Goal: Participate in discussion: Engage in conversation with other users on a specific topic

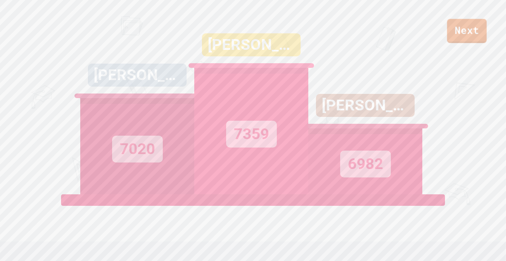
click at [464, 44] on div "Next [PERSON_NAME] 7020 [PERSON_NAME] 7359 [PERSON_NAME] 6982 View leaderboard" at bounding box center [253, 130] width 506 height 261
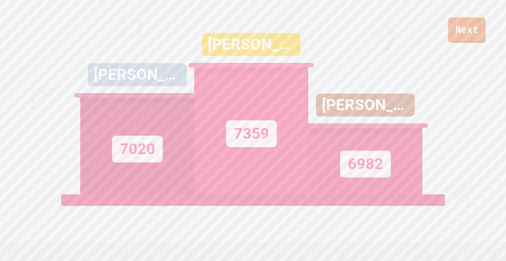
click at [461, 33] on link "Next" at bounding box center [467, 29] width 38 height 25
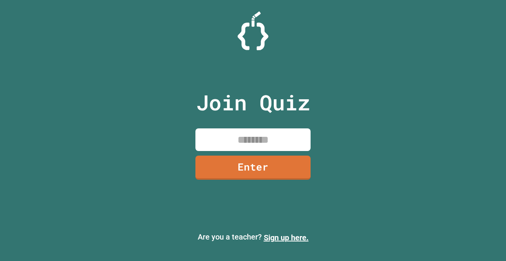
click at [272, 140] on input at bounding box center [252, 139] width 115 height 23
type input "********"
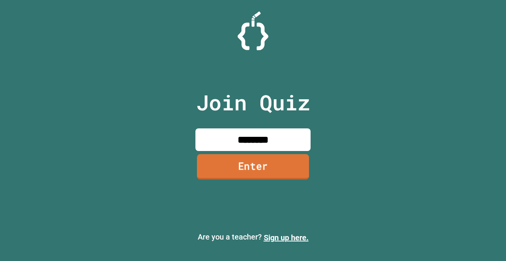
click at [264, 175] on link "Enter" at bounding box center [253, 166] width 112 height 25
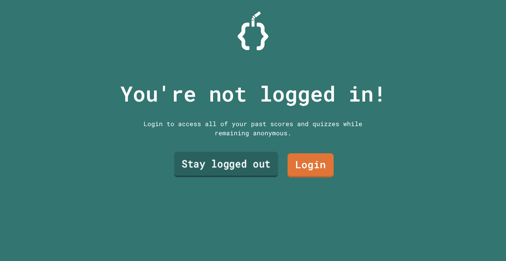
click at [258, 166] on link "Stay logged out" at bounding box center [226, 164] width 104 height 25
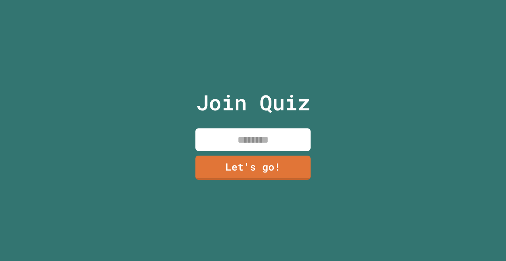
click at [226, 137] on input at bounding box center [252, 139] width 115 height 23
type input "******"
click at [239, 163] on link "Let's go!" at bounding box center [253, 167] width 116 height 25
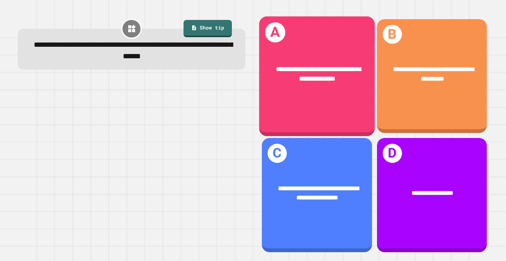
click at [296, 71] on span "**********" at bounding box center [318, 74] width 85 height 16
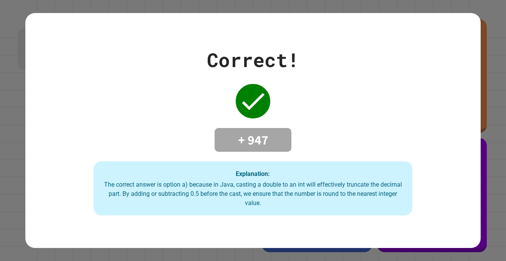
click at [171, 101] on div "Correct! + 947 Explanation: The correct answer is option a) because in Java, ca…" at bounding box center [252, 131] width 455 height 170
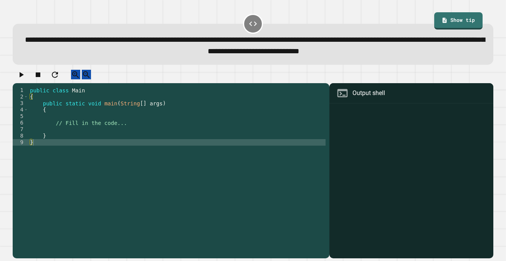
click at [122, 132] on div "public class Main { public static void main ( String [ ] args ) { // Fill in th…" at bounding box center [176, 172] width 297 height 170
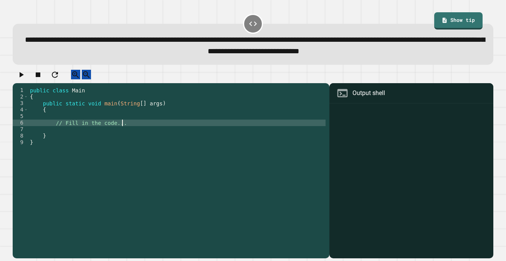
type textarea "**********"
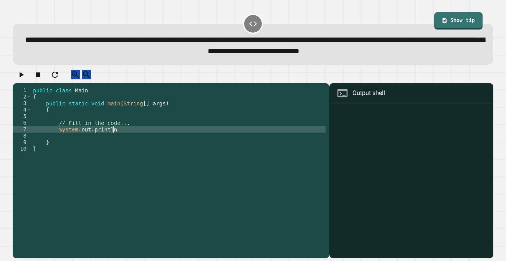
scroll to position [0, 10]
click at [134, 131] on div "public class Main { public static void main ( String [ ] args ) { // Fill in th…" at bounding box center [178, 172] width 294 height 170
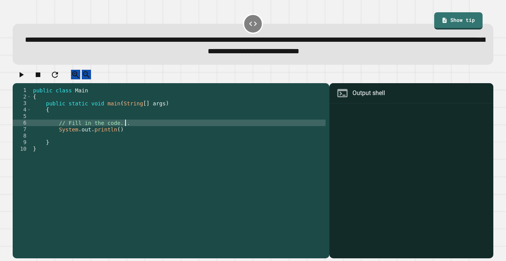
type textarea "**********"
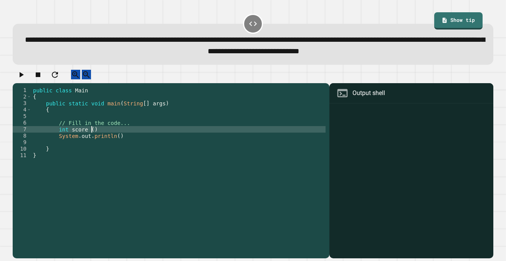
scroll to position [0, 7]
click at [67, 137] on div "public class Main { public static void main ( String [ ] args ) { // Fill in th…" at bounding box center [178, 172] width 294 height 170
click at [100, 137] on div "public class Main { public static void main ( String [ ] args ) { // Fill in th…" at bounding box center [178, 172] width 294 height 170
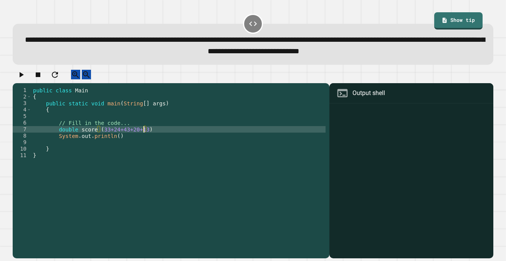
click at [75, 138] on div "public class Main { public static void main ( String [ ] args ) { // Fill in th…" at bounding box center [178, 172] width 294 height 170
click at [142, 137] on div "public class Main { public static void main ( String [ ] args ) { // Fill in th…" at bounding box center [178, 172] width 294 height 170
type textarea "**********"
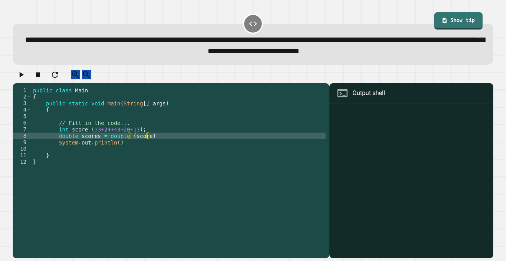
scroll to position [0, 14]
type textarea "**********"
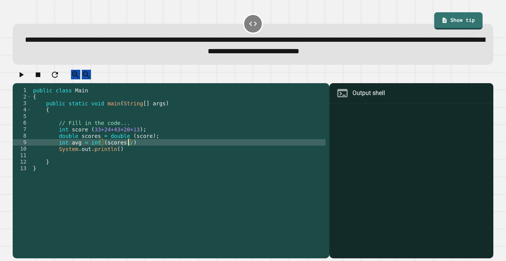
scroll to position [0, 12]
click at [135, 137] on div "public class Main { public static void main ( String [ ] args ) { // Fill in th…" at bounding box center [178, 172] width 294 height 170
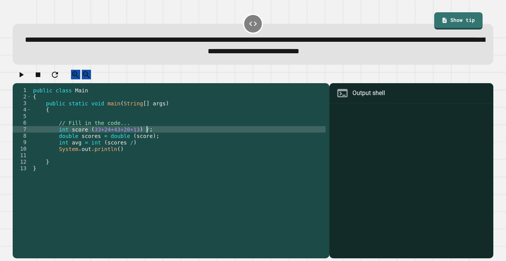
scroll to position [0, 15]
click at [127, 150] on div "public class Main { public static void main ( String [ ] args ) { // Fill in th…" at bounding box center [178, 172] width 294 height 170
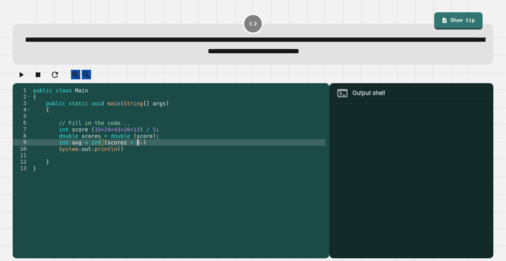
scroll to position [0, 13]
click at [117, 159] on div "public class Main { public static void main ( String [ ] args ) { // Fill in th…" at bounding box center [178, 172] width 294 height 170
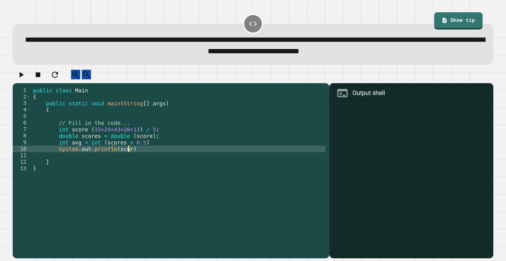
scroll to position [0, 12]
click at [157, 156] on div "public class Main { public static void main ( String [ ] args ) { // Fill in th…" at bounding box center [178, 172] width 294 height 170
click at [156, 150] on div "public class Main { public static void main ( String [ ] args ) { // Fill in th…" at bounding box center [178, 172] width 294 height 170
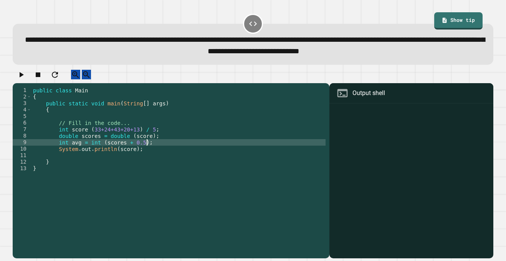
click at [156, 158] on div "public class Main { public static void main ( String [ ] args ) { // Fill in th…" at bounding box center [178, 172] width 294 height 170
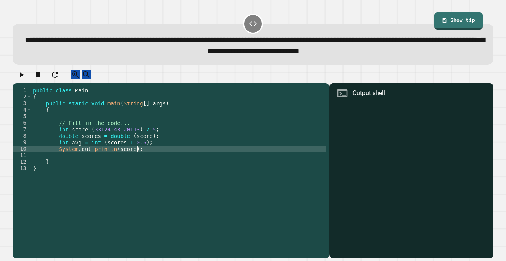
type textarea "**********"
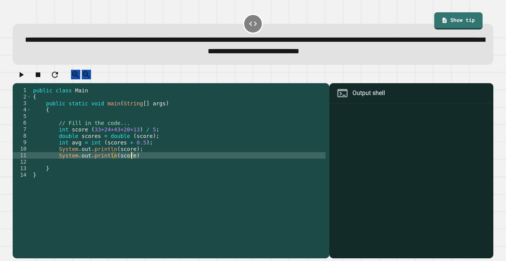
scroll to position [0, 12]
type textarea "**********"
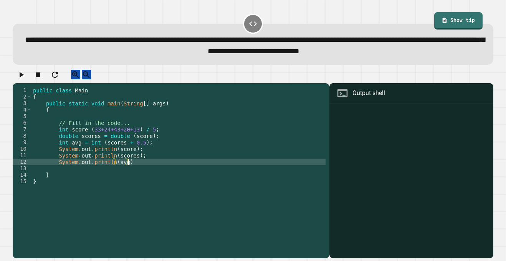
scroll to position [0, 12]
click at [26, 79] on icon "button" at bounding box center [20, 74] width 9 height 9
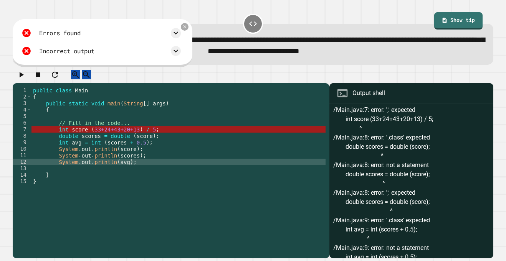
click at [188, 112] on div "public class Main { public static void main ( String [ ] args ) { // Fill in th…" at bounding box center [178, 172] width 294 height 170
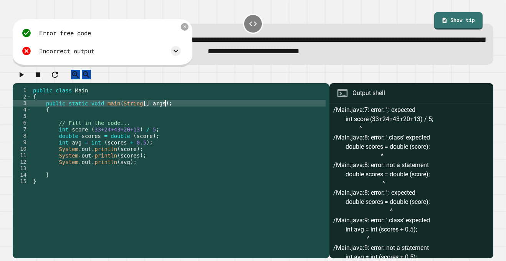
scroll to position [0, 16]
click at [25, 74] on button "button" at bounding box center [20, 75] width 9 height 10
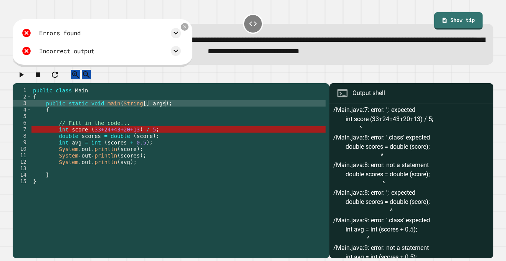
click at [92, 137] on div "public class Main { public static void main ( String [ ] args ) ; { // Fill in …" at bounding box center [178, 172] width 294 height 170
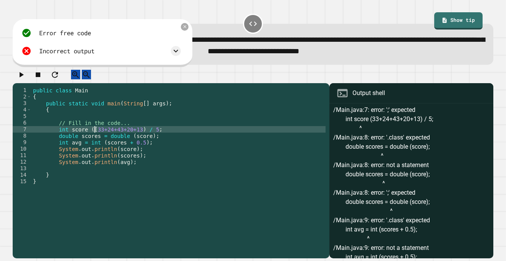
scroll to position [0, 8]
click at [152, 137] on div "public class Main { public static void main ( String [ ] args ) ; { // Fill in …" at bounding box center [178, 172] width 294 height 170
click at [26, 79] on icon "button" at bounding box center [20, 74] width 9 height 9
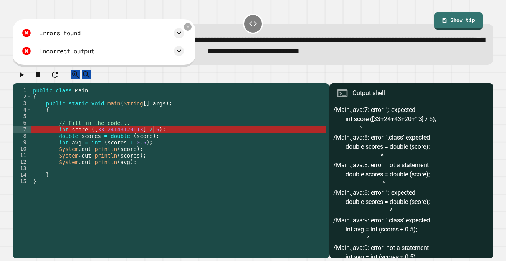
click at [148, 139] on div "public class Main { public static void main ( String [ ] args ) ; { // Fill in …" at bounding box center [178, 172] width 294 height 170
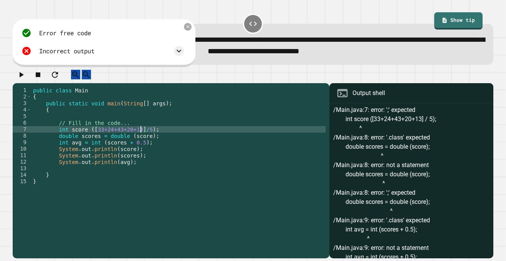
scroll to position [0, 15]
click at [24, 77] on icon "button" at bounding box center [22, 74] width 4 height 5
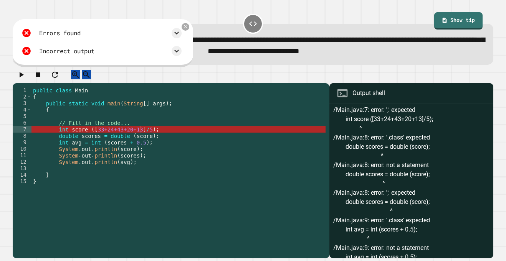
click at [93, 138] on div "public class Main { public static void main ( String [ ] args ) ; { // Fill in …" at bounding box center [178, 172] width 294 height 170
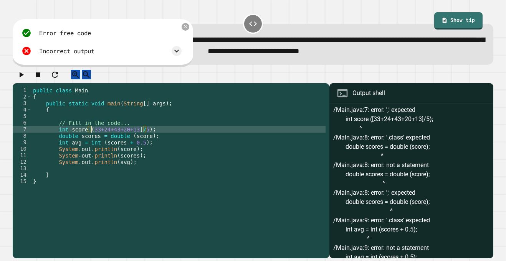
click at [145, 137] on div "public class Main { public static void main ( String [ ] args ) ; { // Fill in …" at bounding box center [178, 172] width 294 height 170
click at [26, 77] on icon "button" at bounding box center [20, 74] width 9 height 9
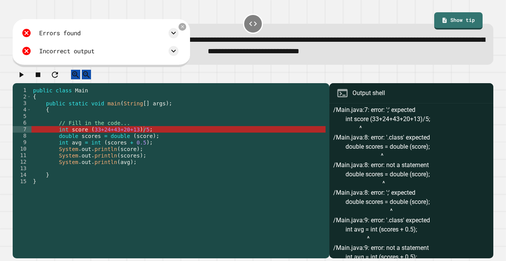
click at [85, 138] on div "public class Main { public static void main ( String [ ] args ) ; { // Fill in …" at bounding box center [178, 172] width 294 height 170
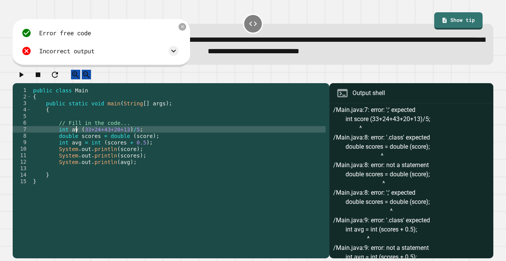
scroll to position [0, 6]
click at [79, 150] on div "public class Main { public static void main ( String [ ] args ) ; { // Fill in …" at bounding box center [178, 172] width 294 height 170
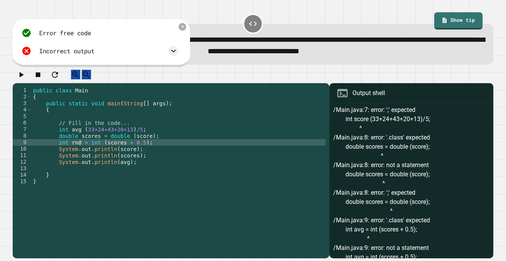
click at [26, 79] on icon "button" at bounding box center [20, 74] width 9 height 9
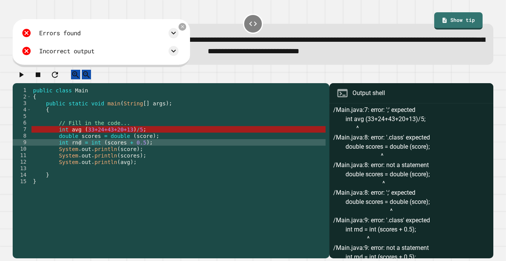
click at [81, 138] on div "public class Main { public static void main ( String [ ] args ) ; { // Fill in …" at bounding box center [178, 172] width 294 height 170
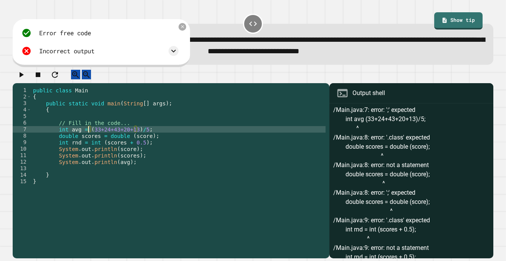
scroll to position [0, 7]
click at [24, 77] on icon "button" at bounding box center [22, 74] width 4 height 5
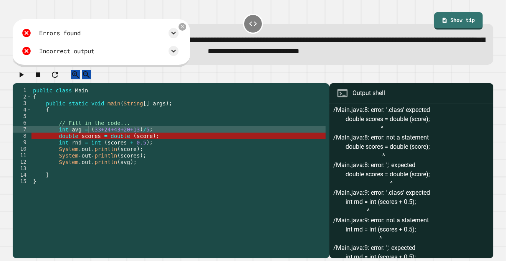
click at [87, 138] on div "public class Main { public static void main ( String [ ] args ) ; { // Fill in …" at bounding box center [178, 172] width 294 height 170
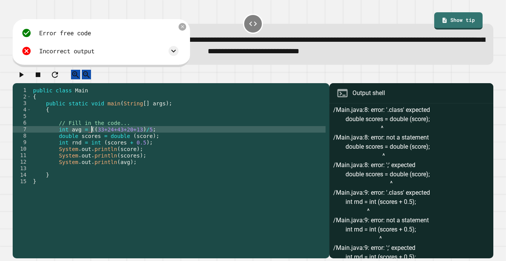
click at [147, 137] on div "public class Main { public static void main ( String [ ] args ) ; { // Fill in …" at bounding box center [178, 172] width 294 height 170
click at [24, 77] on icon "button" at bounding box center [22, 74] width 4 height 5
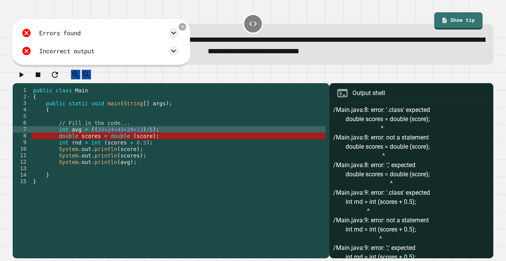
click at [150, 146] on div "public class Main { public static void main ( String [ ] args ) ; { // Fill in …" at bounding box center [178, 172] width 294 height 170
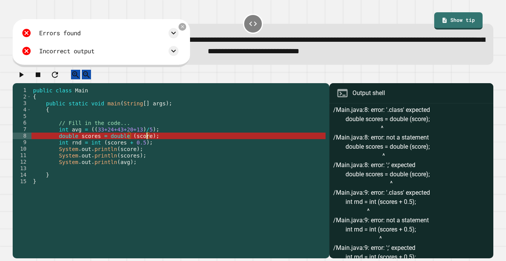
click at [147, 144] on div "public class Main { public static void main ( String [ ] args ) ; { // Fill in …" at bounding box center [178, 172] width 294 height 170
drag, startPoint x: 148, startPoint y: 136, endPoint x: 95, endPoint y: 137, distance: 52.6
click at [95, 137] on div "public class Main { public static void main ( String [ ] args ) ; { // Fill in …" at bounding box center [178, 172] width 294 height 170
click at [148, 146] on div "public class Main { public static void main ( String [ ] args ) ; { // Fill in …" at bounding box center [178, 172] width 294 height 170
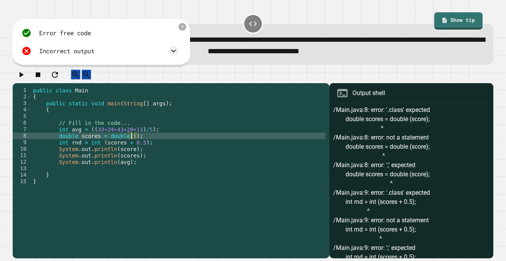
scroll to position [0, 13]
paste textarea "**********"
click at [20, 79] on icon "button" at bounding box center [20, 74] width 9 height 9
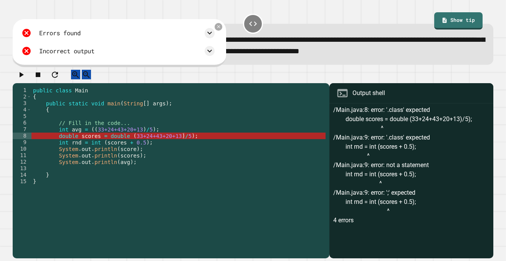
click at [127, 142] on div "public class Main { public static void main ( String [ ] args ) ; { // Fill in …" at bounding box center [178, 172] width 294 height 170
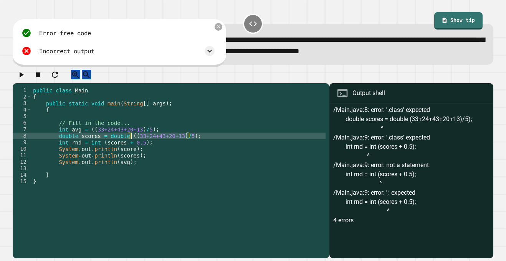
click at [26, 79] on icon "button" at bounding box center [20, 74] width 9 height 9
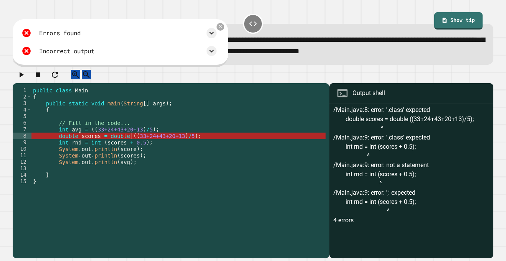
click at [98, 143] on div "public class Main { public static void main ( String [ ] args ) ; { // Fill in …" at bounding box center [178, 172] width 294 height 170
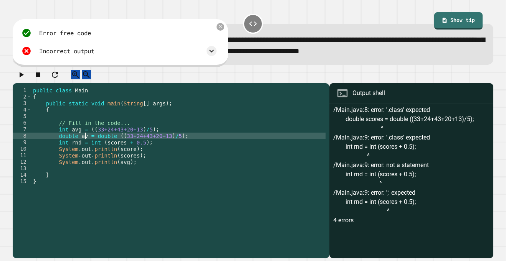
scroll to position [0, 7]
click at [26, 79] on icon "button" at bounding box center [20, 74] width 9 height 9
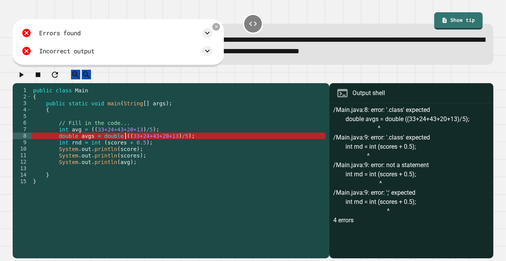
click at [124, 143] on div "public class Main { public static void main ( String [ ] args ) ; { // Fill in …" at bounding box center [178, 172] width 294 height 170
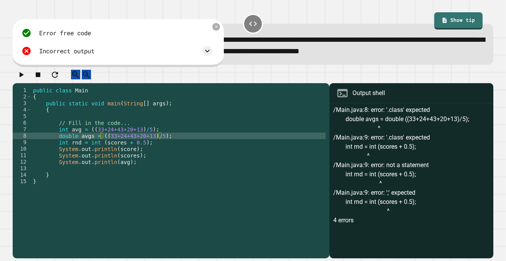
click at [25, 79] on icon "button" at bounding box center [20, 74] width 9 height 9
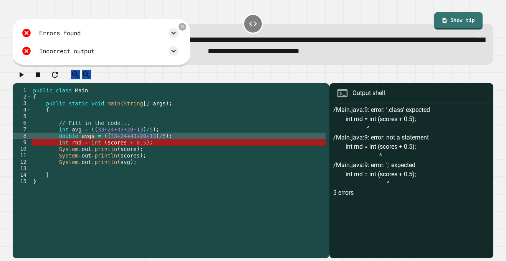
click at [124, 152] on div "public class Main { public static void main ( String [ ] args ) ; { // Fill in …" at bounding box center [178, 172] width 294 height 170
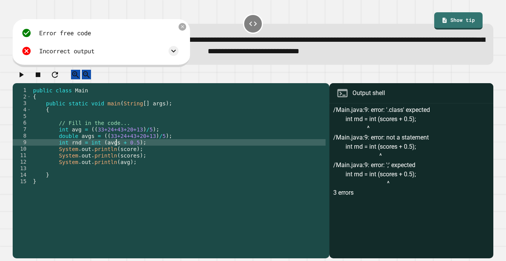
scroll to position [0, 10]
type textarea "**********"
click at [26, 76] on icon "button" at bounding box center [20, 74] width 9 height 9
